Goal: Find specific page/section: Find specific page/section

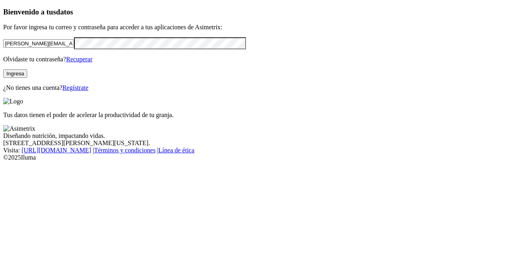
drag, startPoint x: 97, startPoint y: 54, endPoint x: 0, endPoint y: 64, distance: 97.8
click at [3, 64] on div "Bienvenido a tus datos Por favor ingresa tu correo y contraseña para acceder a …" at bounding box center [256, 50] width 506 height 84
type input "[PERSON_NAME][EMAIL_ADDRESS][DOMAIN_NAME]"
click input "submit" at bounding box center [0, 0] width 0 height 0
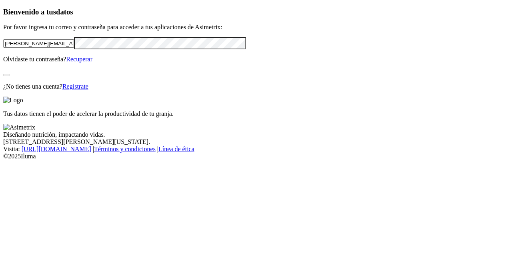
click at [96, 90] on div "Bienvenido a tus datos Por favor ingresa tu correo y contraseña para acceder a …" at bounding box center [256, 49] width 506 height 82
